Goal: Transaction & Acquisition: Book appointment/travel/reservation

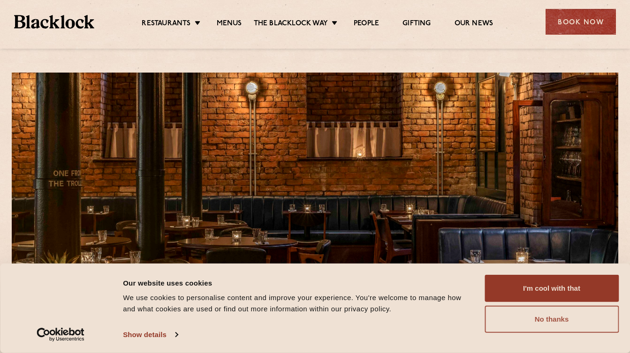
click at [523, 318] on button "No thanks" at bounding box center [551, 319] width 134 height 27
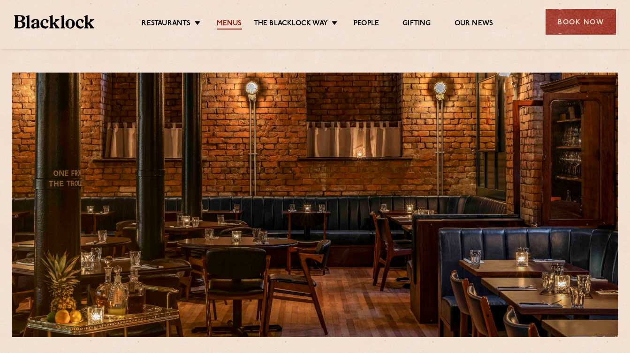
click at [236, 24] on link "Menus" at bounding box center [229, 24] width 25 height 10
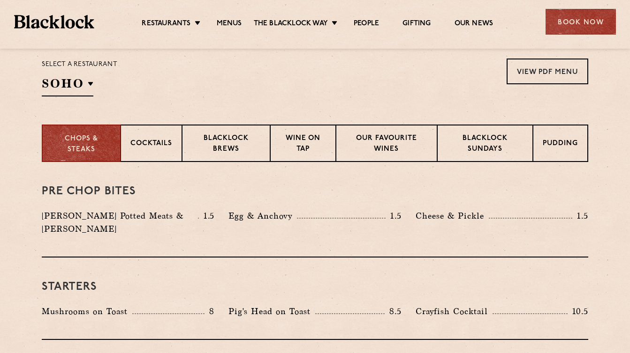
scroll to position [313, 0]
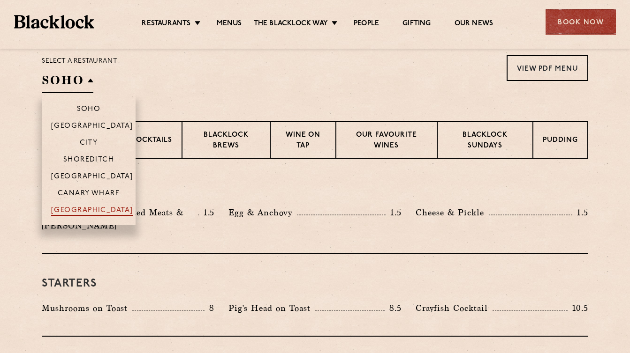
click at [106, 211] on p "[GEOGRAPHIC_DATA]" at bounding box center [92, 211] width 82 height 9
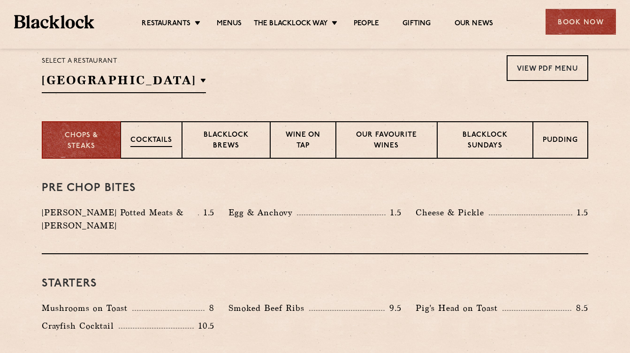
click at [156, 139] on p "Cocktails" at bounding box center [151, 141] width 42 height 12
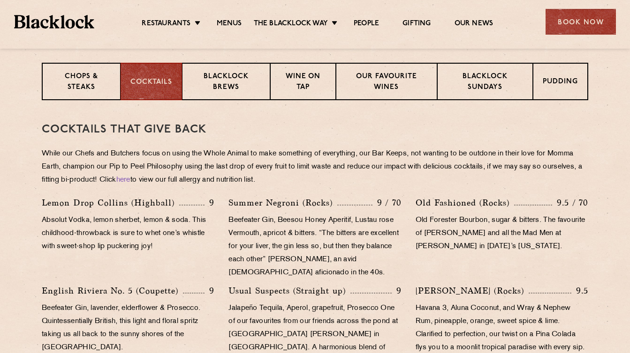
scroll to position [364, 0]
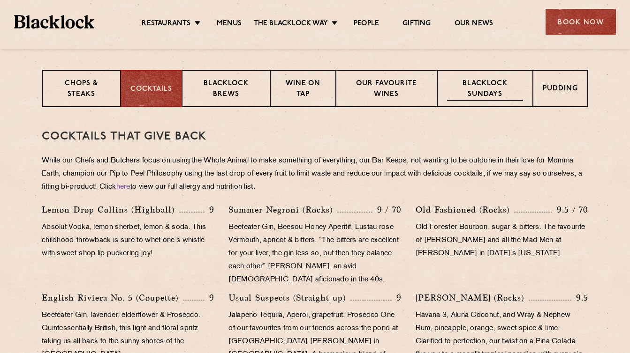
click at [468, 93] on p "Blacklock Sundays" at bounding box center [485, 90] width 76 height 22
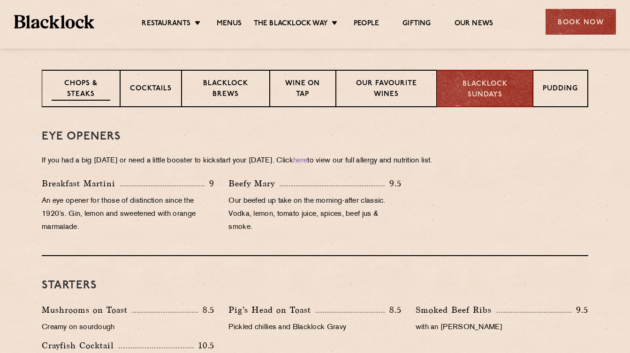
click at [83, 92] on p "Chops & Steaks" at bounding box center [81, 90] width 59 height 22
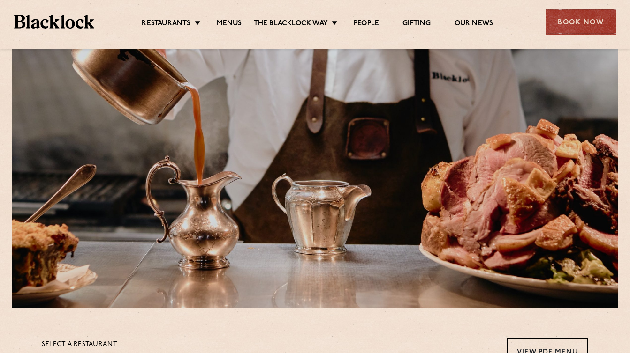
scroll to position [0, 0]
